Goal: Entertainment & Leisure: Consume media (video, audio)

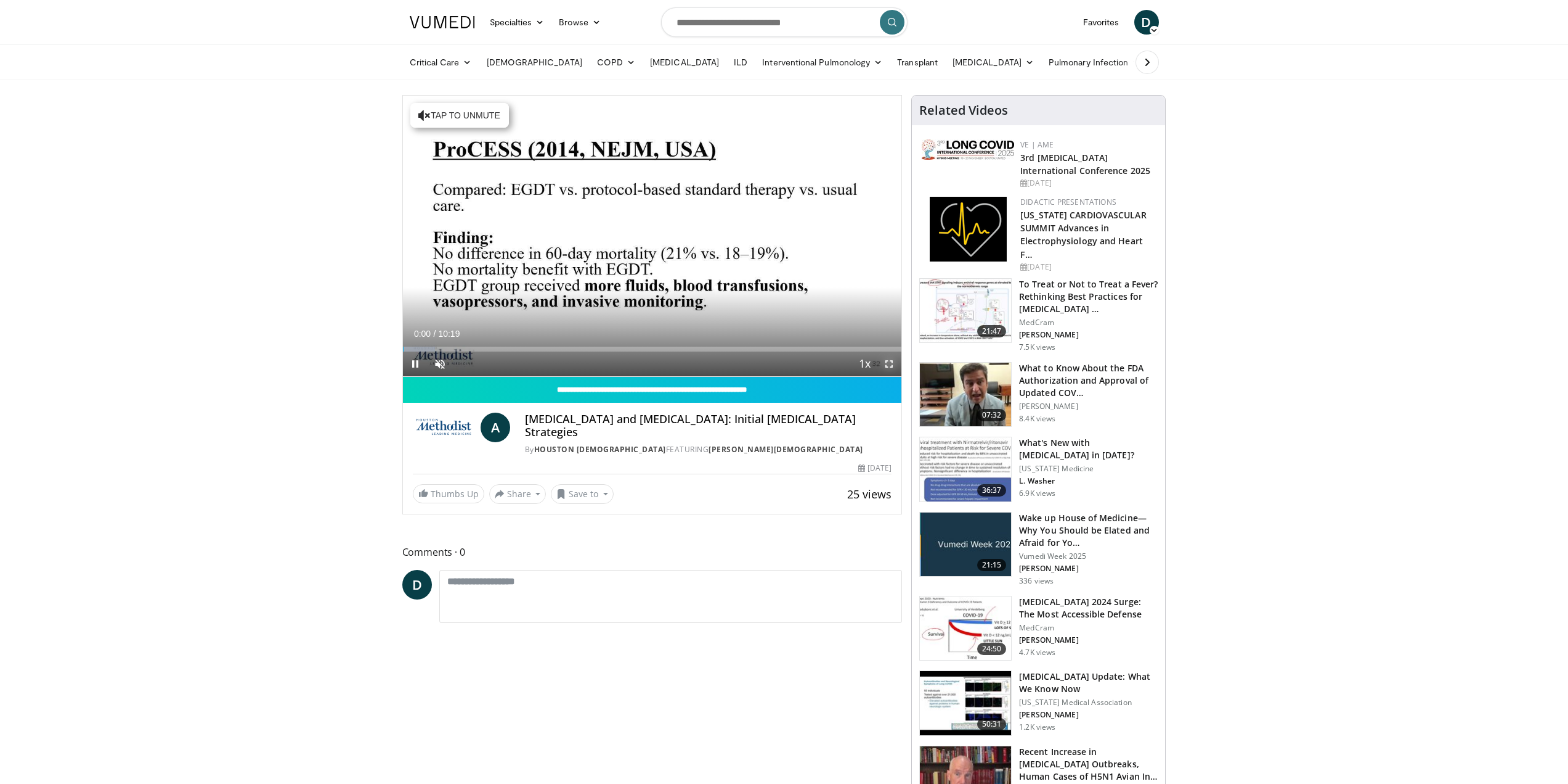
click at [888, 363] on span "Video Player" at bounding box center [889, 364] width 24 height 24
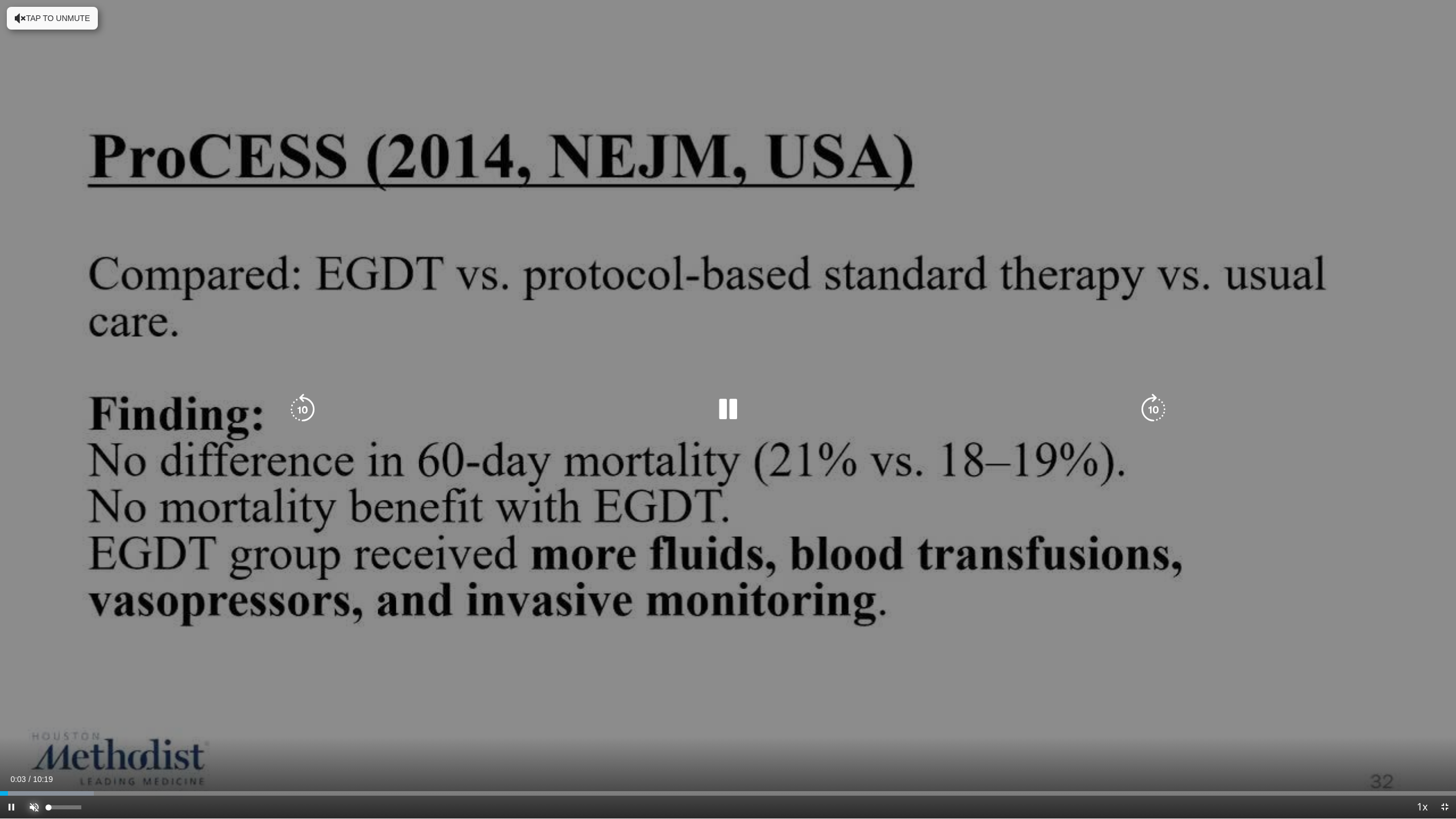
click at [36, 722] on span "Video Player" at bounding box center [34, 807] width 23 height 23
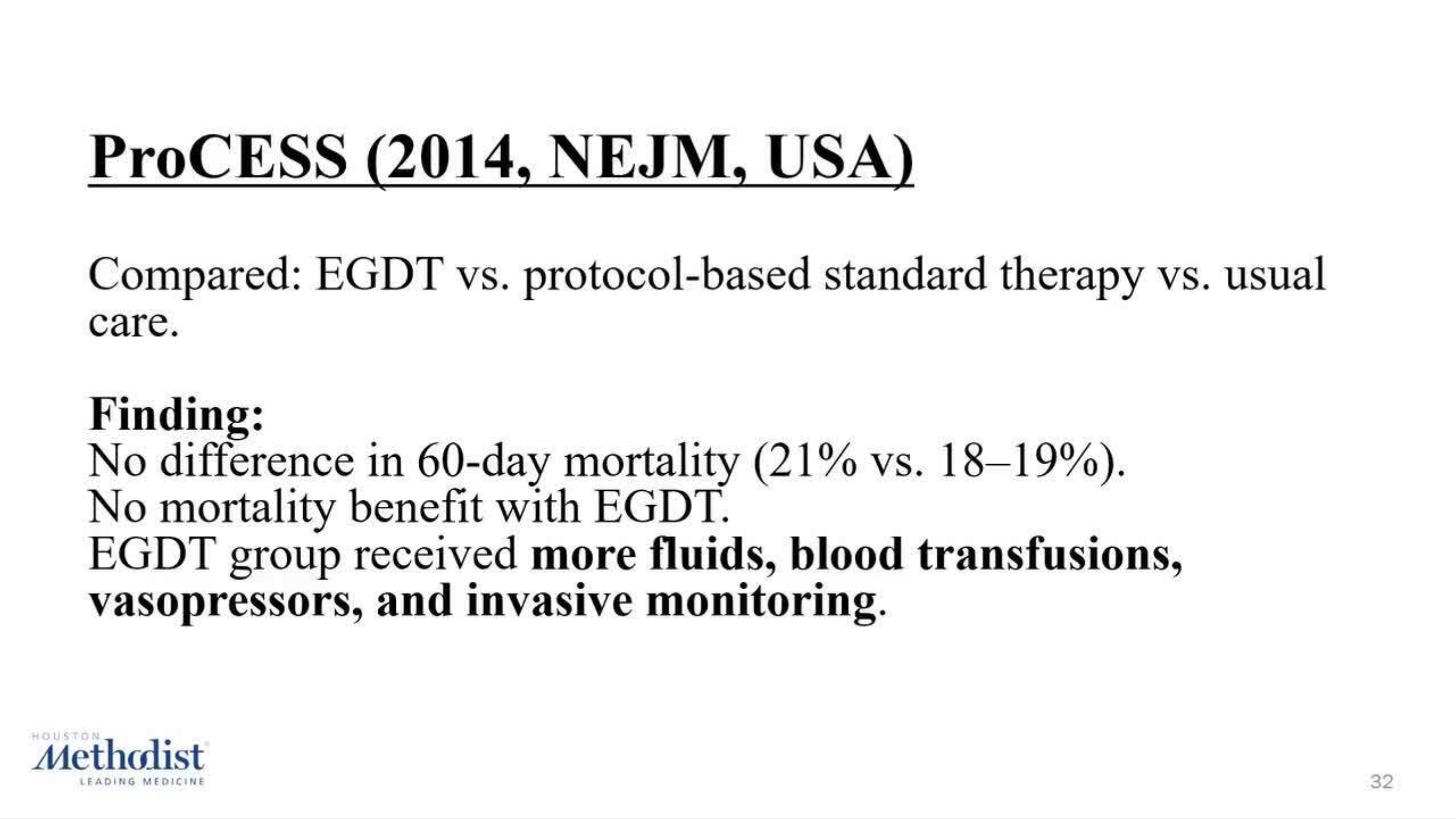
drag, startPoint x: 299, startPoint y: 710, endPoint x: 1203, endPoint y: 651, distance: 905.9
click at [1203, 652] on div "10 seconds Tap to unmute" at bounding box center [728, 409] width 1456 height 818
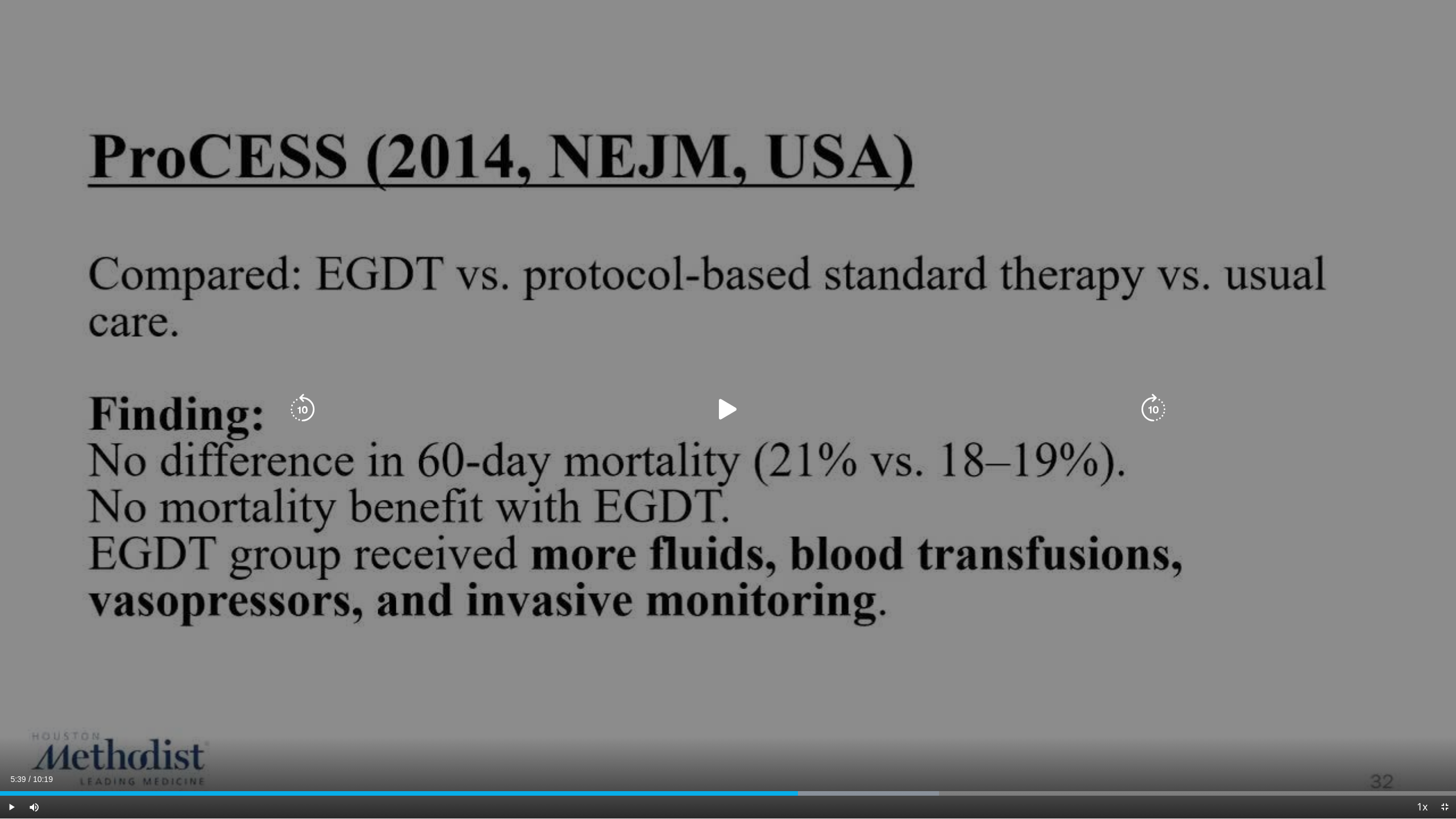
click at [722, 411] on icon "Video Player" at bounding box center [727, 409] width 32 height 32
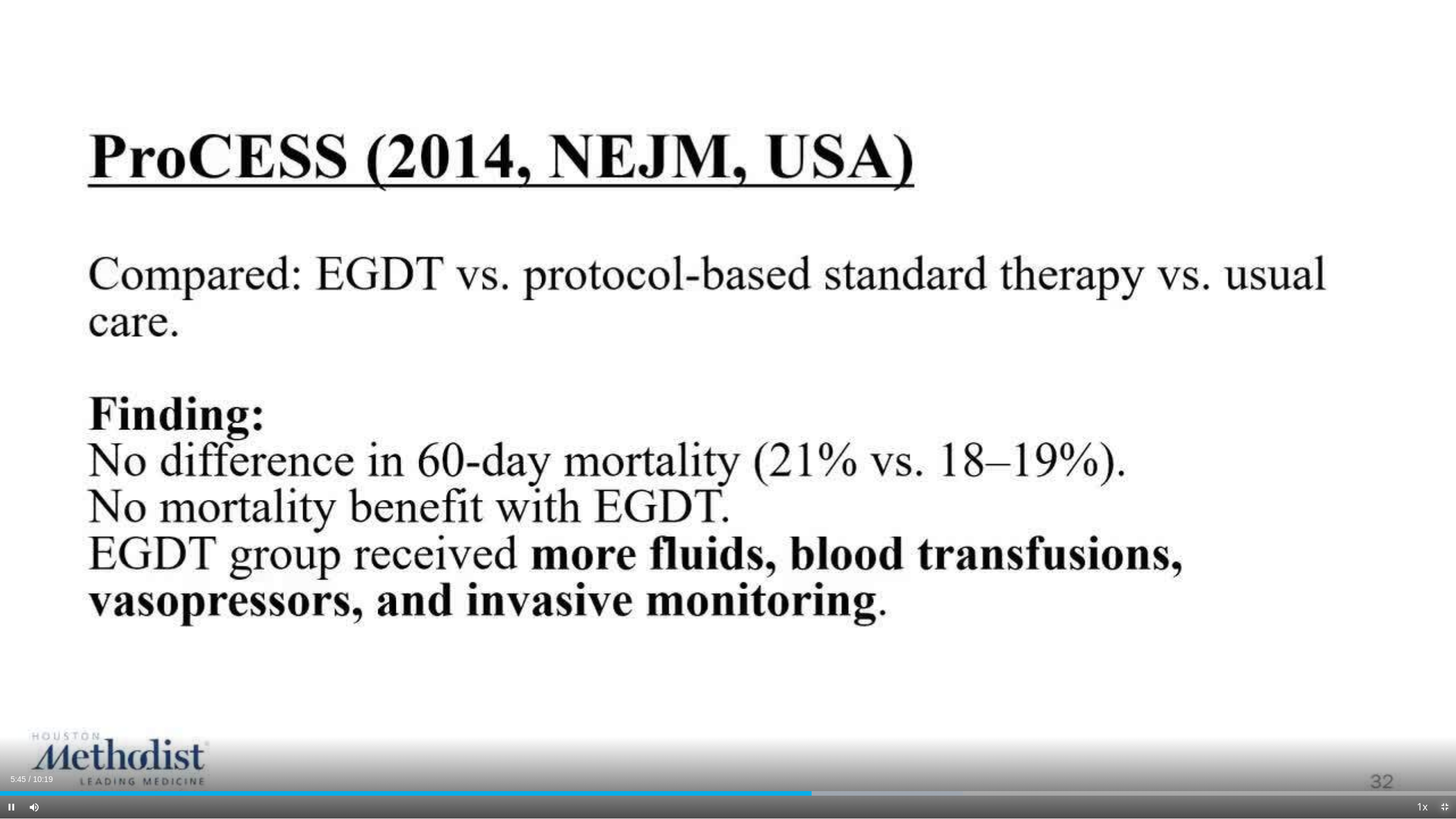
click at [1439, 722] on span "Video Player" at bounding box center [1444, 807] width 23 height 23
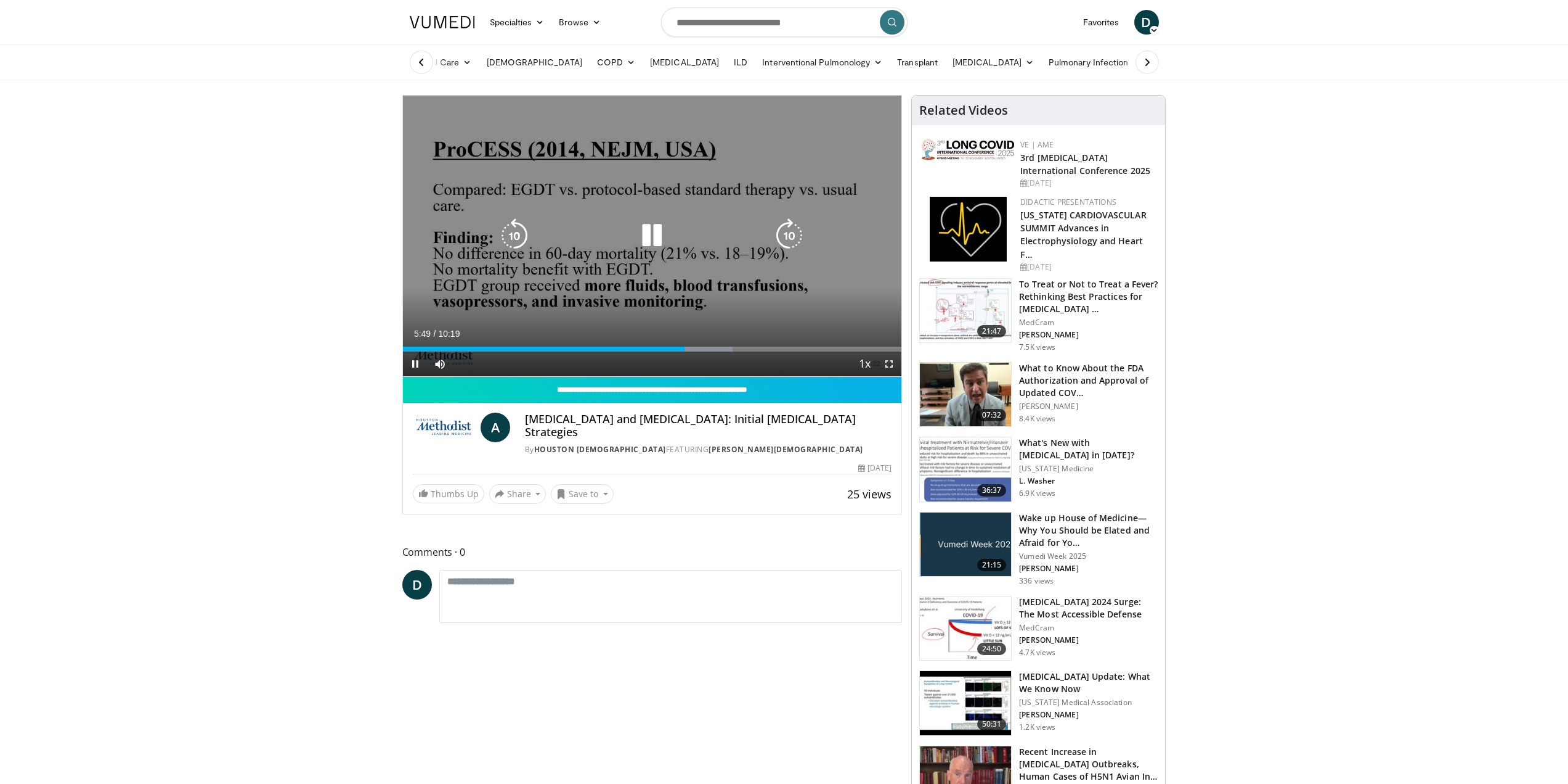
click at [647, 230] on icon "Video Player" at bounding box center [651, 235] width 34 height 34
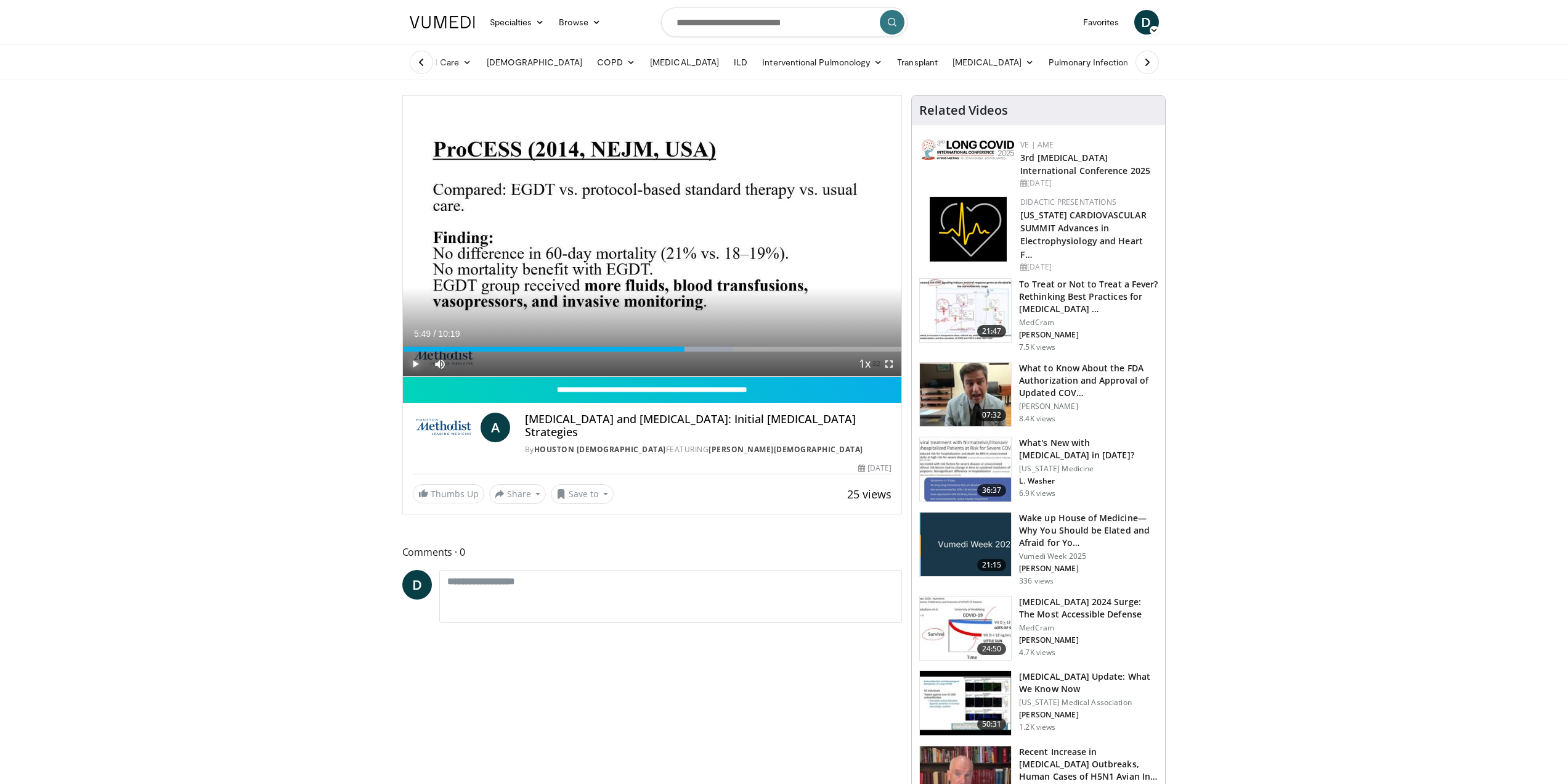
click at [410, 359] on span "Video Player" at bounding box center [415, 364] width 24 height 24
click at [668, 348] on div "05:28" at bounding box center [535, 348] width 265 height 5
click at [792, 347] on div "08:14" at bounding box center [602, 348] width 398 height 5
click at [780, 348] on div "07:48" at bounding box center [592, 348] width 378 height 5
click at [788, 348] on div "08:15" at bounding box center [603, 348] width 399 height 5
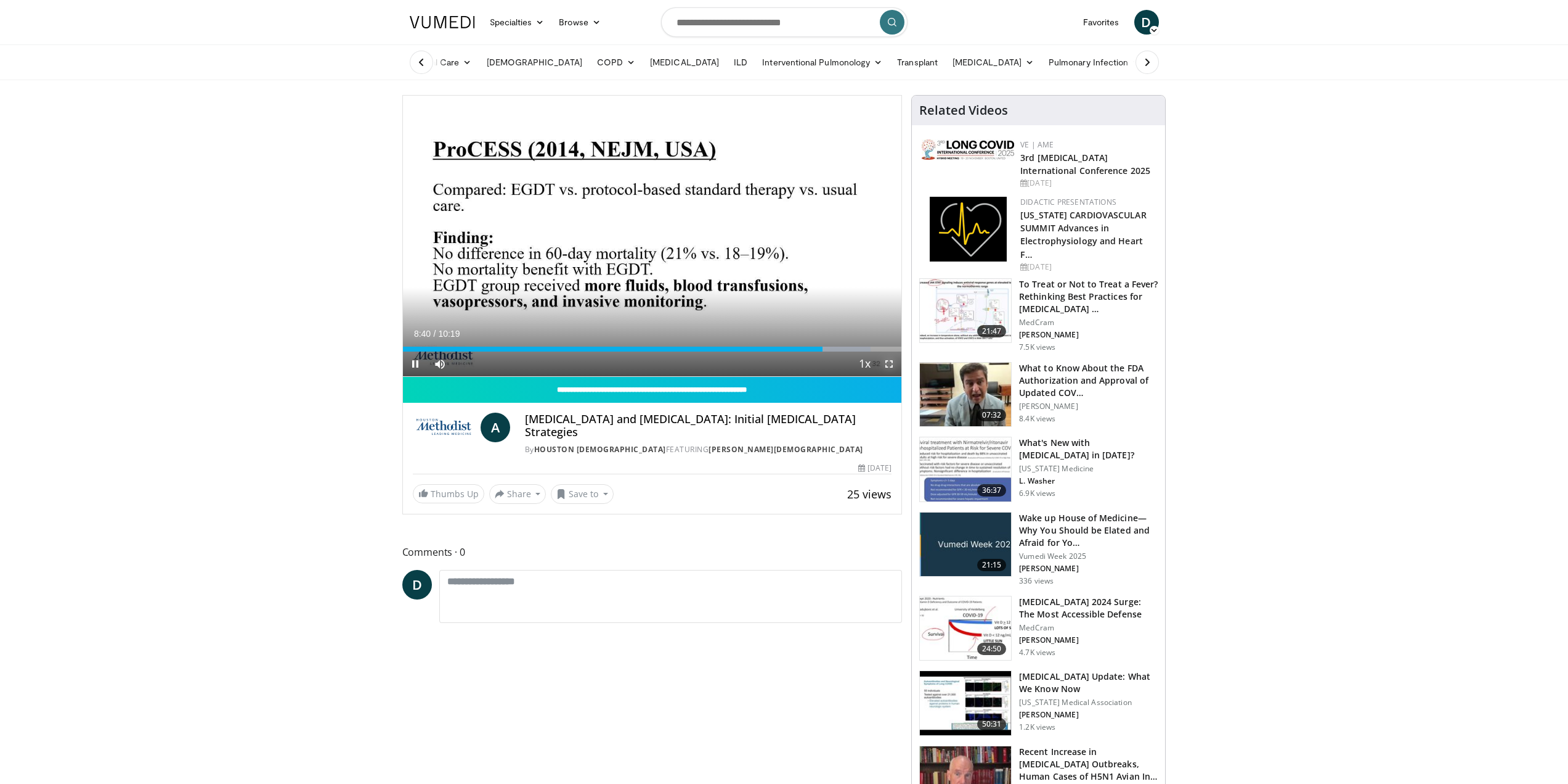
click at [890, 361] on span "Video Player" at bounding box center [889, 364] width 24 height 24
